Goal: Browse casually

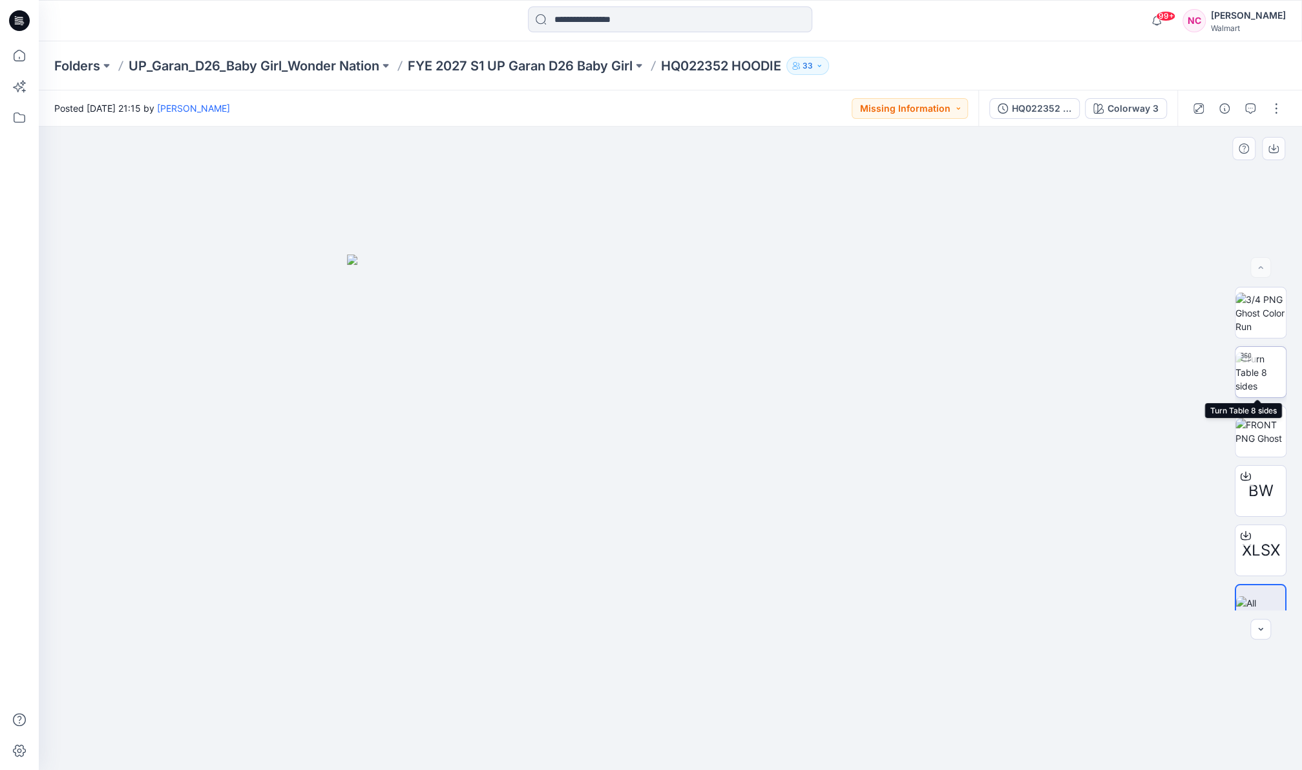
click at [1262, 366] on img at bounding box center [1260, 372] width 50 height 41
drag, startPoint x: 745, startPoint y: 516, endPoint x: 425, endPoint y: 510, distance: 320.6
click at [425, 510] on div at bounding box center [670, 449] width 1263 height 644
drag, startPoint x: 711, startPoint y: 392, endPoint x: 630, endPoint y: 399, distance: 81.1
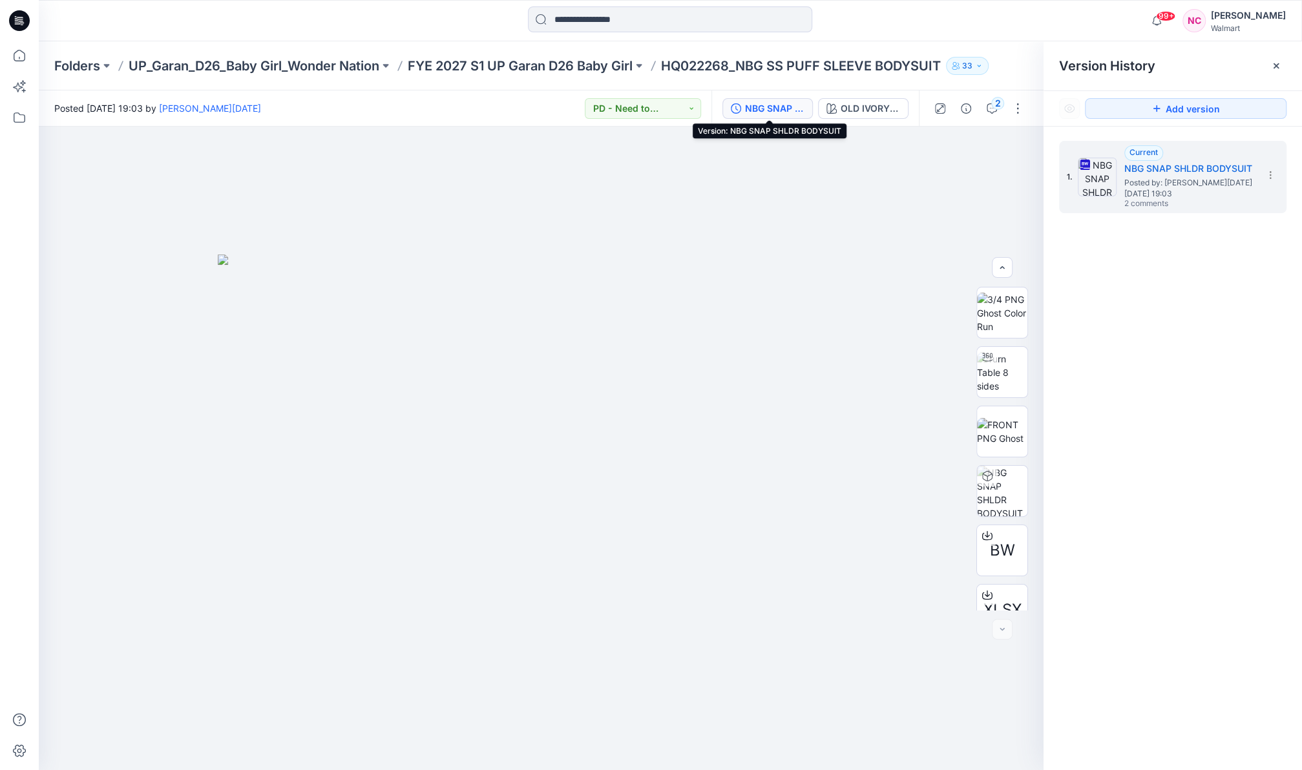
scroll to position [85, 0]
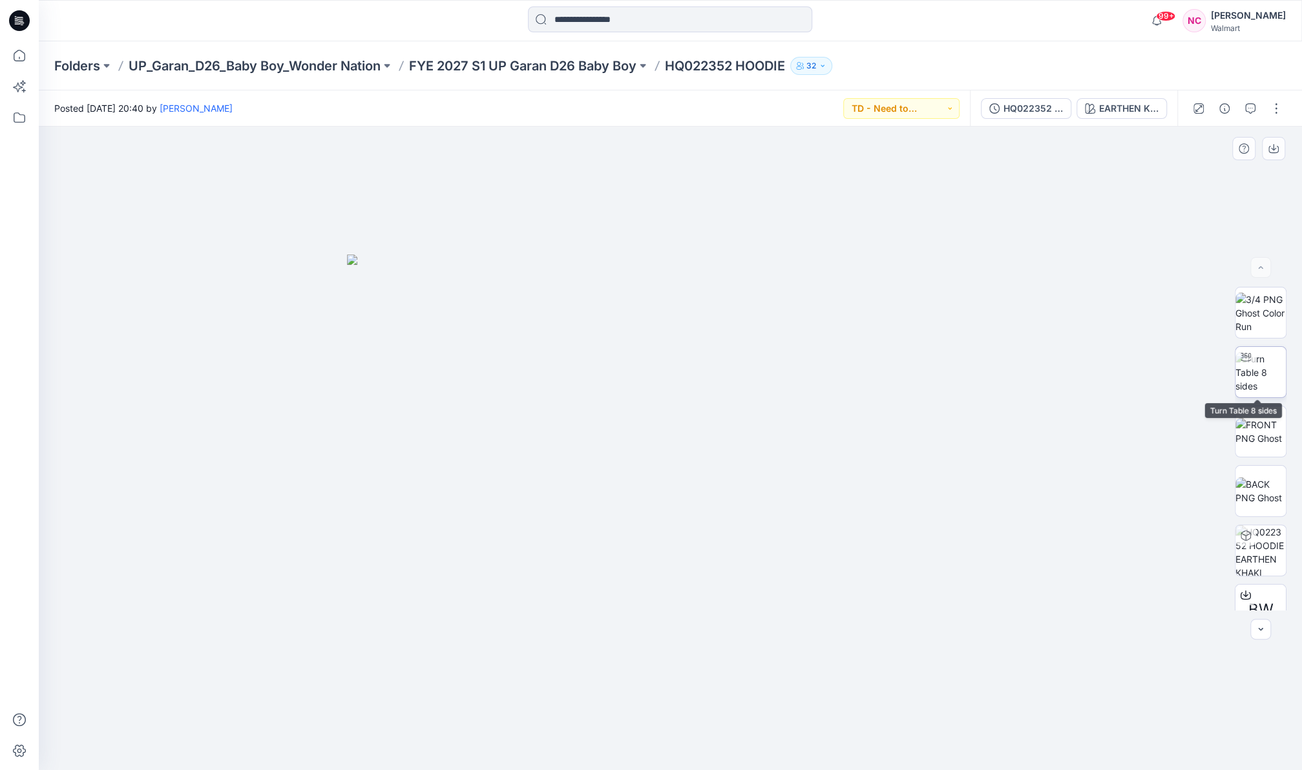
click at [1257, 372] on img at bounding box center [1260, 372] width 50 height 41
drag, startPoint x: 788, startPoint y: 538, endPoint x: 1047, endPoint y: 416, distance: 286.2
click at [824, 487] on div at bounding box center [670, 449] width 1263 height 644
